Goal: Task Accomplishment & Management: Manage account settings

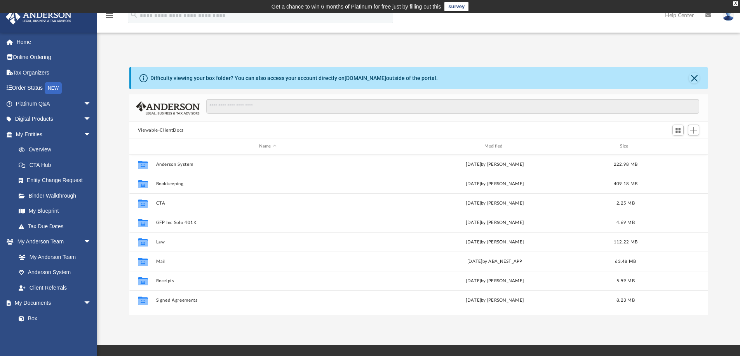
scroll to position [171, 573]
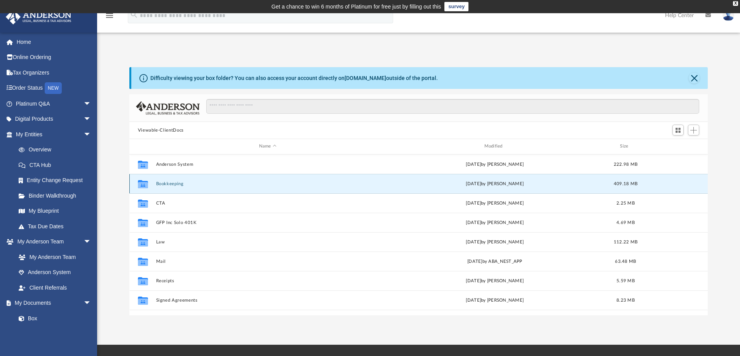
click at [171, 183] on button "Bookkeeping" at bounding box center [268, 183] width 224 height 5
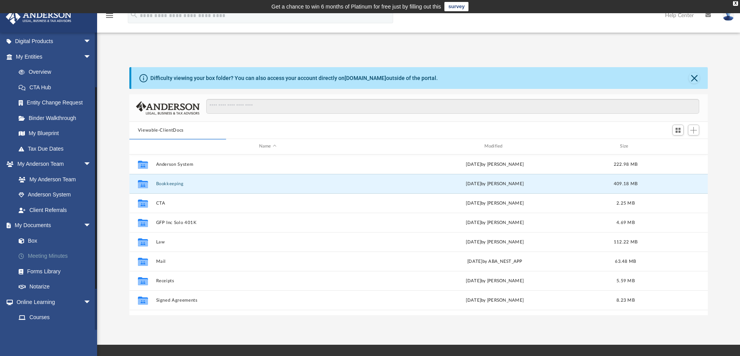
click at [43, 255] on link "Meeting Minutes" at bounding box center [57, 257] width 92 height 16
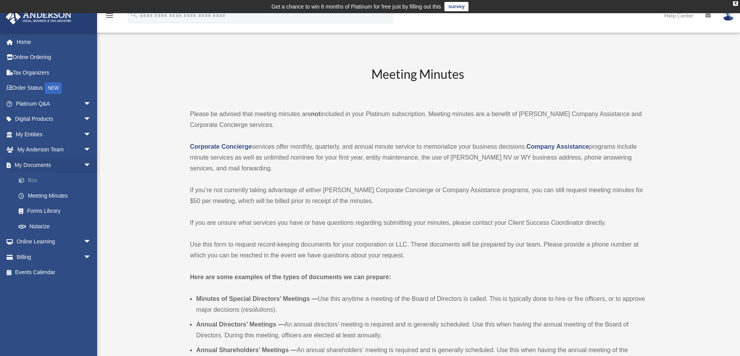
click at [31, 180] on link "Box" at bounding box center [57, 181] width 92 height 16
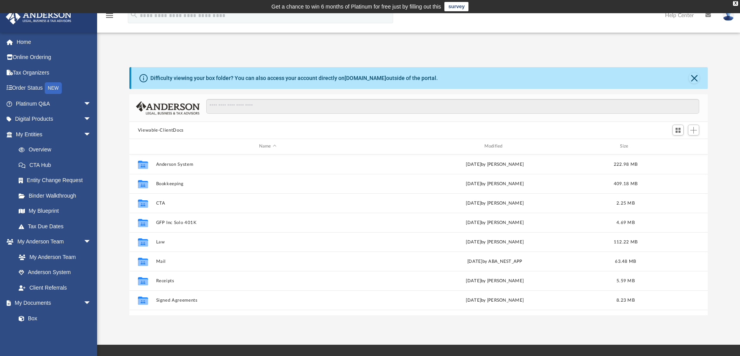
scroll to position [171, 573]
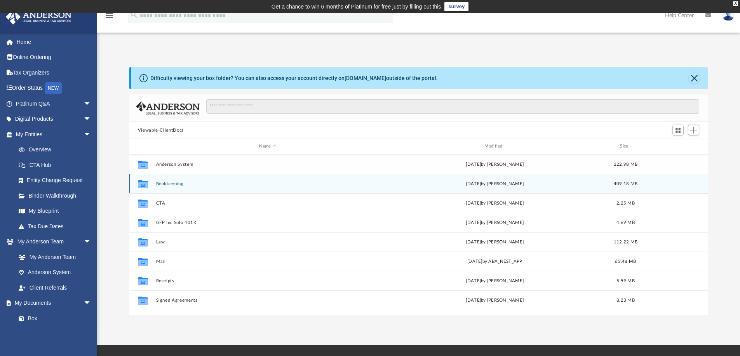
click at [169, 183] on button "Bookkeeping" at bounding box center [268, 183] width 224 height 5
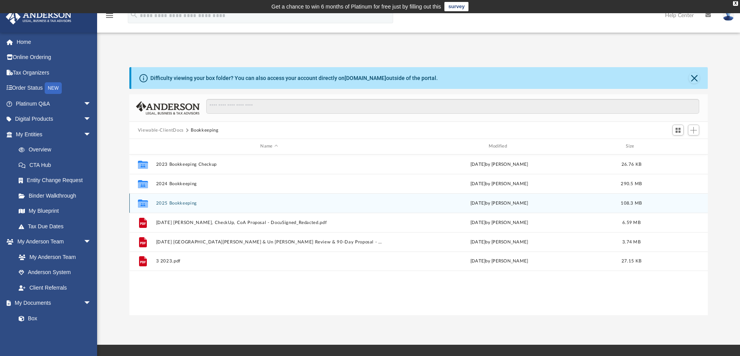
click at [166, 201] on button "2025 Bookkeeping" at bounding box center [269, 203] width 227 height 5
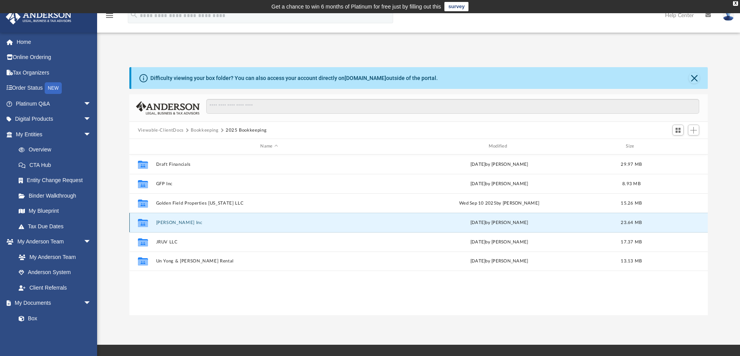
click at [173, 223] on button "[PERSON_NAME] Inc" at bounding box center [269, 222] width 227 height 5
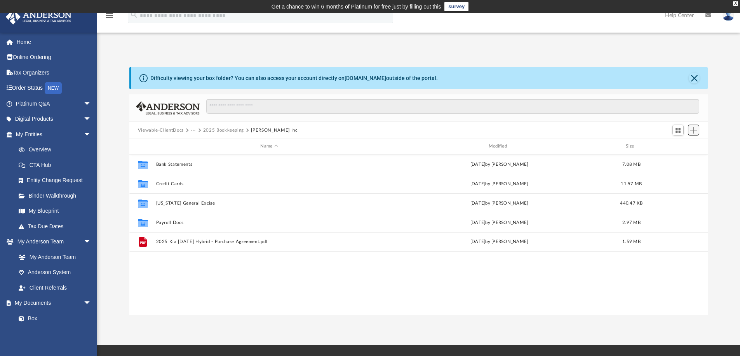
click at [693, 133] on span "Add" at bounding box center [693, 130] width 7 height 7
click at [688, 145] on li "Upload" at bounding box center [682, 145] width 25 height 8
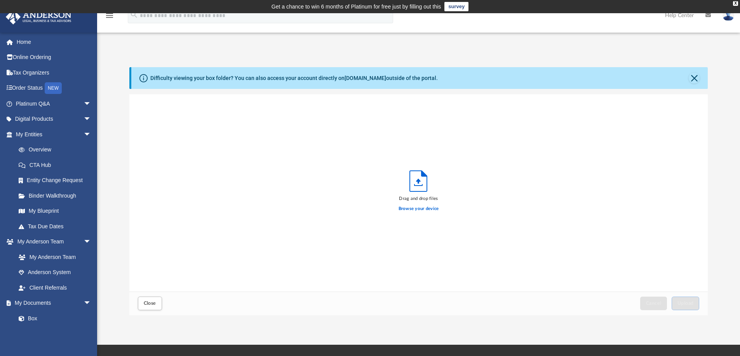
scroll to position [191, 573]
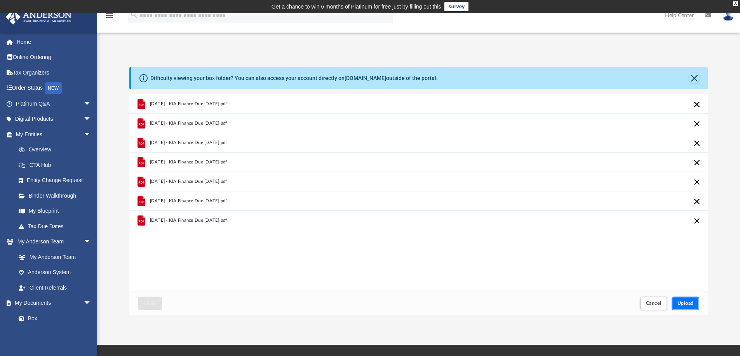
click at [681, 302] on span "Upload" at bounding box center [686, 303] width 16 height 5
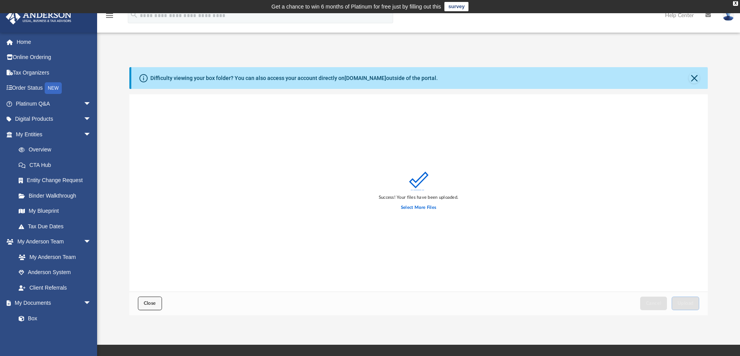
click at [153, 305] on span "Close" at bounding box center [150, 303] width 12 height 5
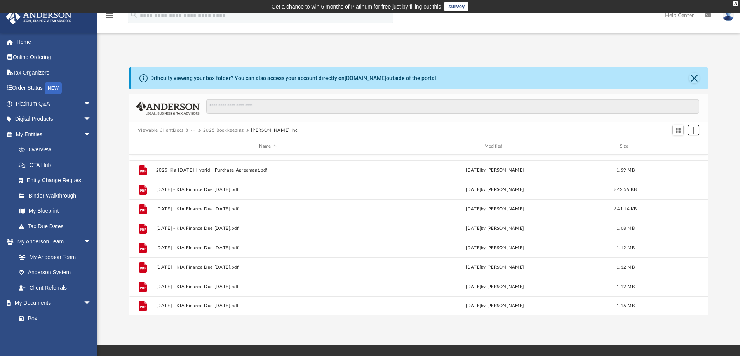
scroll to position [0, 0]
